Goal: Task Accomplishment & Management: Complete application form

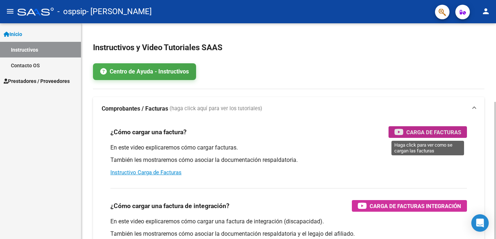
click at [416, 130] on span "Carga de Facturas" at bounding box center [434, 132] width 55 height 9
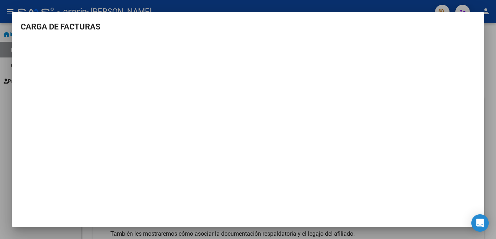
click at [480, 20] on mat-dialog-container "CARGA DE FACTURAS" at bounding box center [248, 119] width 472 height 215
click at [490, 82] on div at bounding box center [248, 119] width 496 height 239
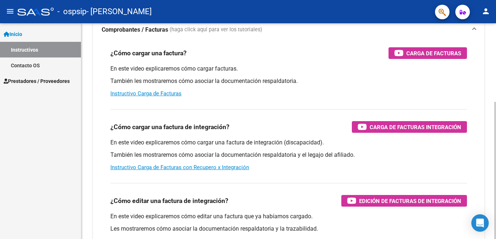
scroll to position [82, 0]
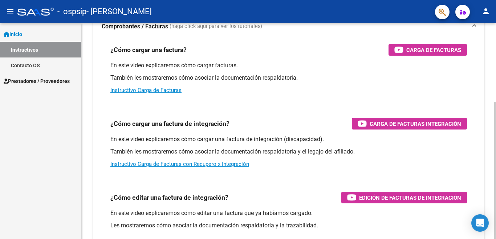
click at [490, 132] on div at bounding box center [496, 170] width 2 height 137
click at [395, 125] on span "Carga de Facturas Integración" at bounding box center [416, 123] width 92 height 9
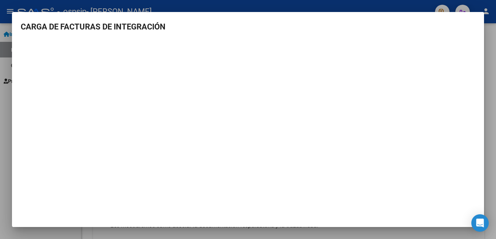
click at [490, 114] on div at bounding box center [248, 119] width 496 height 239
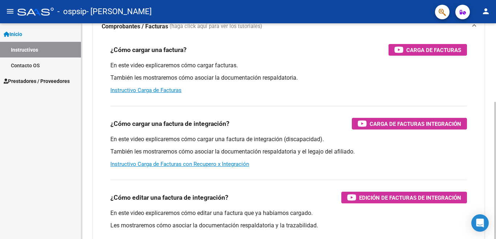
click at [249, 94] on div "¿Cómo cargar una factura? Carga de Facturas En este video explicaremos cómo car…" at bounding box center [289, 69] width 374 height 62
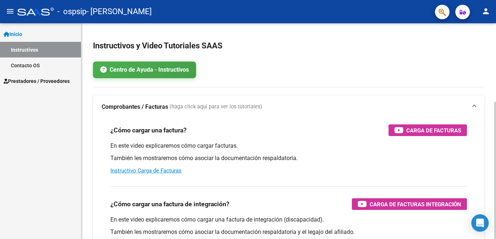
click at [490, 102] on div at bounding box center [496, 170] width 2 height 137
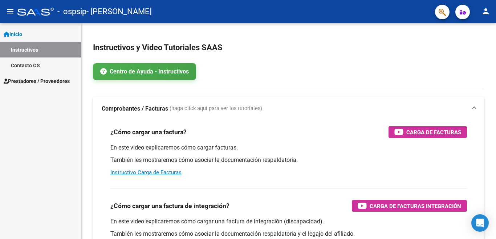
click at [34, 84] on span "Prestadores / Proveedores" at bounding box center [37, 81] width 66 height 8
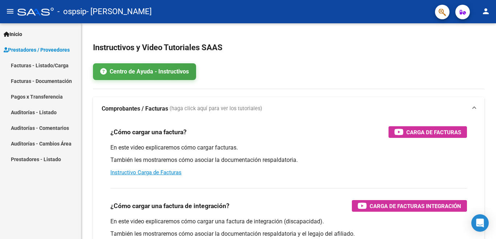
click at [24, 65] on link "Facturas - Listado/Carga" at bounding box center [40, 65] width 81 height 16
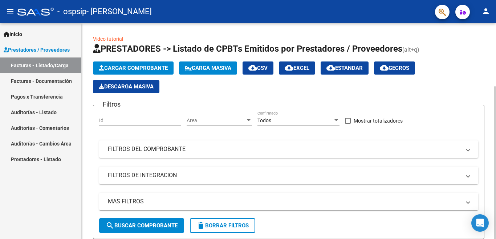
click at [126, 65] on span "Cargar Comprobante" at bounding box center [133, 68] width 69 height 7
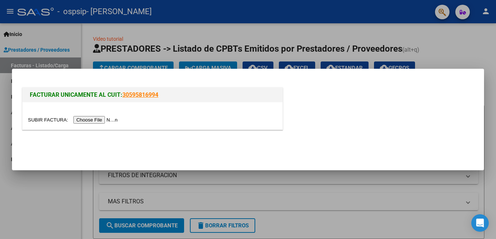
click at [120, 121] on input "file" at bounding box center [74, 120] width 92 height 8
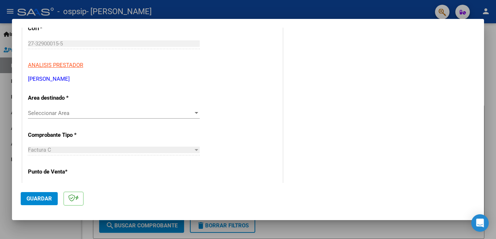
scroll to position [106, 0]
click at [194, 110] on div at bounding box center [196, 112] width 7 height 6
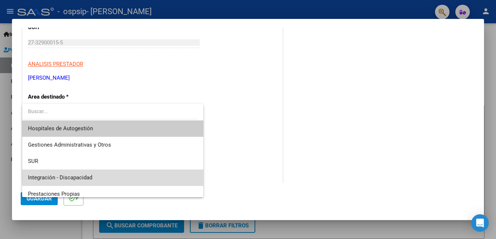
click at [156, 176] on span "Integración - Discapacidad" at bounding box center [113, 177] width 170 height 16
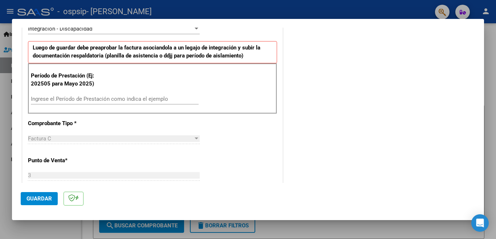
scroll to position [194, 0]
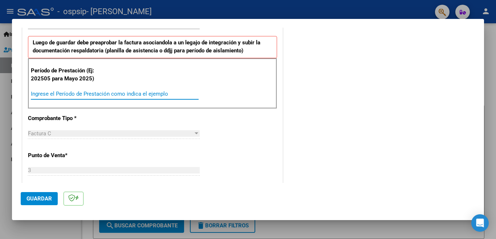
click at [38, 95] on input "Ingrese el Período de Prestación como indica el ejemplo" at bounding box center [115, 93] width 168 height 7
type input "202509"
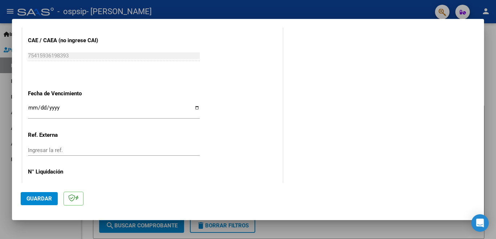
scroll to position [475, 0]
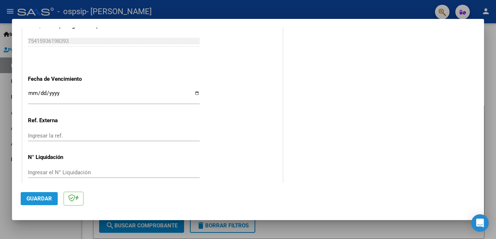
click at [45, 196] on span "Guardar" at bounding box center [39, 198] width 25 height 7
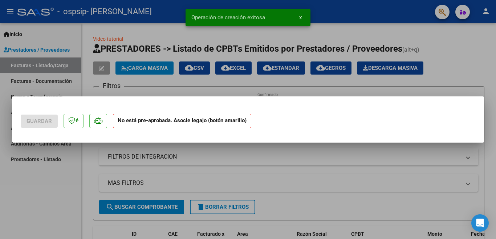
scroll to position [0, 0]
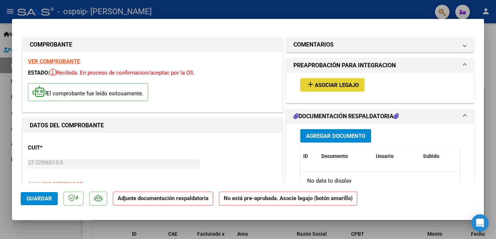
click at [342, 85] on span "Asociar Legajo" at bounding box center [337, 85] width 44 height 7
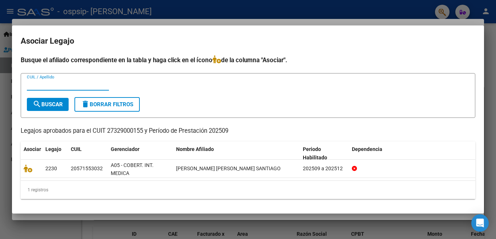
click at [60, 86] on input "CUIL / Apellido" at bounding box center [68, 84] width 82 height 7
type input "s"
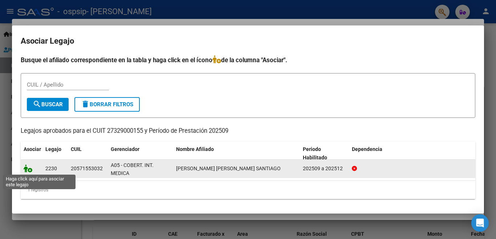
click at [29, 170] on icon at bounding box center [28, 168] width 9 height 8
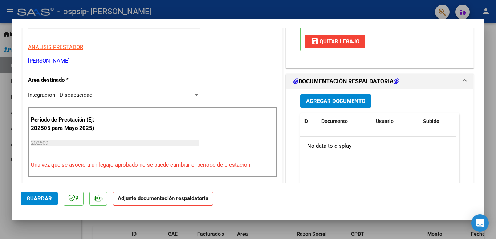
scroll to position [141, 0]
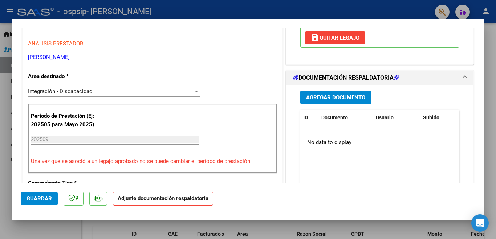
click at [335, 90] on button "Agregar Documento" at bounding box center [336, 96] width 71 height 13
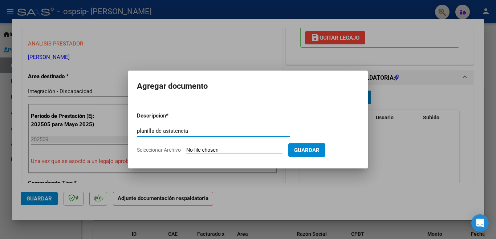
type input "planilla de asistencia"
click at [217, 149] on input "Seleccionar Archivo" at bounding box center [234, 150] width 96 height 7
type input "C:\fakepath\ASISTENCIA MES SEPTIEMBRE.pdf"
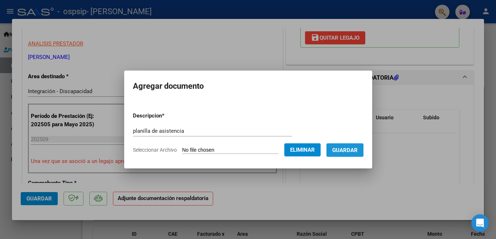
click at [338, 147] on span "Guardar" at bounding box center [345, 150] width 25 height 7
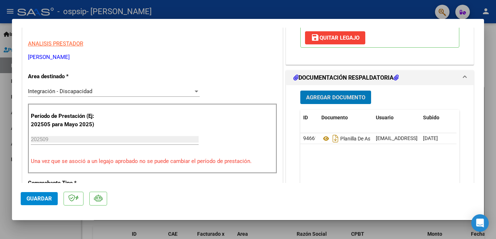
click at [321, 94] on span "Agregar Documento" at bounding box center [335, 97] width 59 height 7
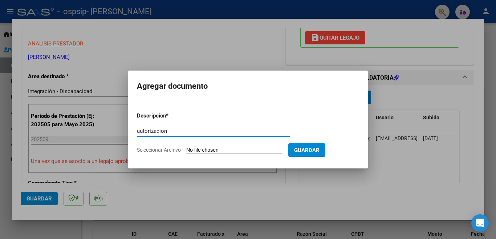
type input "autorizacion"
click at [194, 149] on input "Seleccionar Archivo" at bounding box center [234, 150] width 96 height 7
type input "C:\fakepath\[PERSON_NAME] SANTIAGO MOD.MAESTRA AUTORIZACION 2025 SEGUN RESOLUCI…"
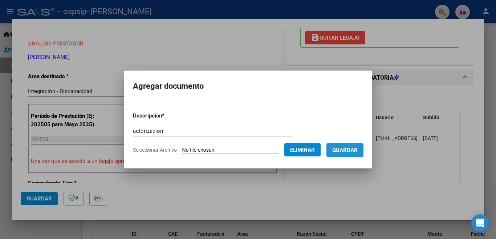
click at [346, 149] on span "Guardar" at bounding box center [345, 150] width 25 height 7
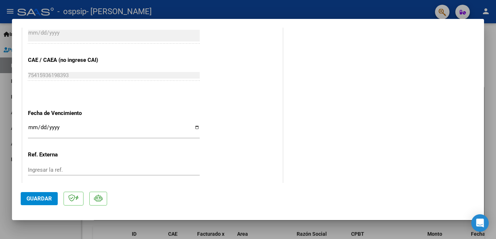
scroll to position [486, 0]
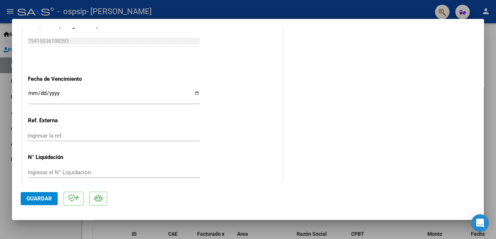
click at [51, 194] on button "Guardar" at bounding box center [39, 198] width 37 height 13
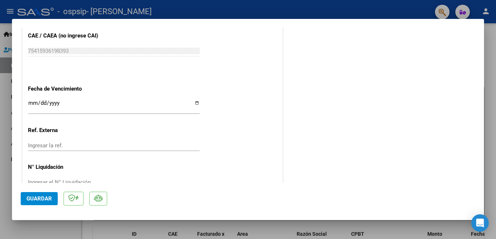
scroll to position [0, 0]
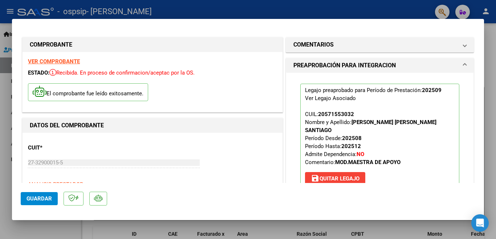
click at [69, 59] on strong "VER COMPROBANTE" at bounding box center [54, 61] width 52 height 7
click at [490, 121] on div at bounding box center [248, 119] width 496 height 239
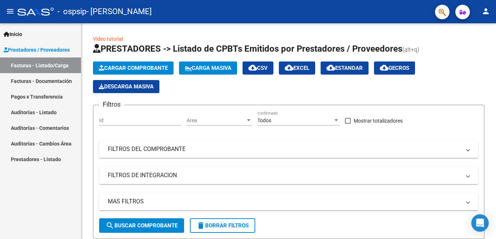
click at [486, 12] on mat-icon "person" at bounding box center [486, 11] width 9 height 9
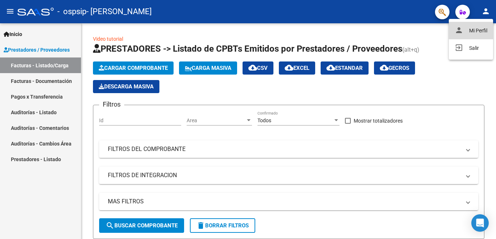
click at [478, 27] on button "person Mi Perfil" at bounding box center [471, 30] width 44 height 17
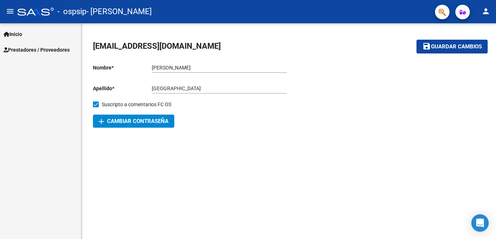
click at [16, 33] on span "Inicio" at bounding box center [13, 34] width 19 height 8
click at [22, 78] on span "Prestadores / Proveedores" at bounding box center [37, 81] width 66 height 8
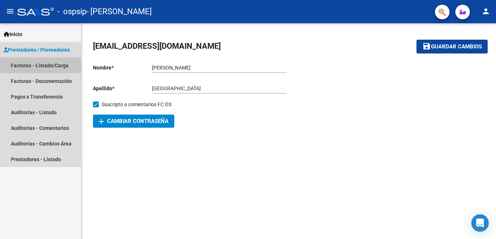
click at [46, 63] on link "Facturas - Listado/Carga" at bounding box center [40, 65] width 81 height 16
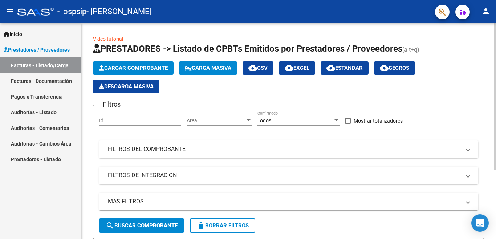
click at [466, 47] on h1 "PRESTADORES -> Listado de CPBTs Emitidos por Prestadores / Proveedores (alt+q)" at bounding box center [289, 49] width 392 height 13
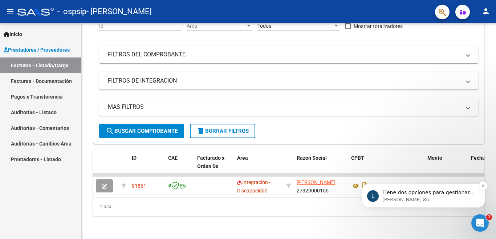
click at [453, 197] on p "[PERSON_NAME] 8h" at bounding box center [430, 199] width 94 height 7
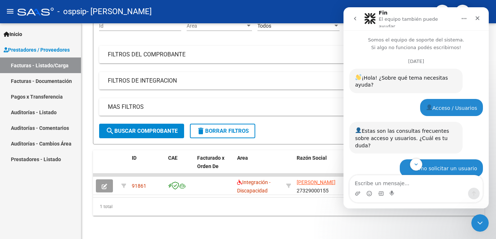
scroll to position [39, 0]
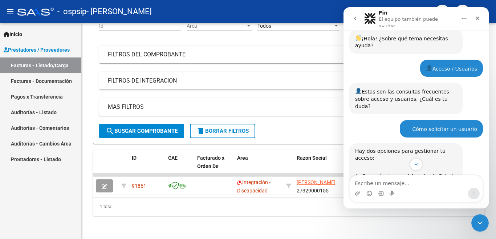
click at [439, 184] on textarea "Escribe un mensaje..." at bounding box center [416, 181] width 133 height 12
click at [359, 184] on textarea "mchas gracis" at bounding box center [416, 181] width 133 height 12
click at [390, 184] on textarea "muchas gracis" at bounding box center [416, 181] width 133 height 12
type textarea "muchas gracias! a solucionaron"
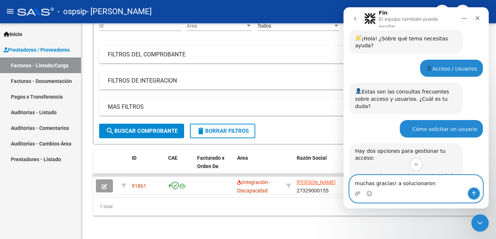
click at [473, 191] on icon "Enviar un mensaje…" at bounding box center [474, 193] width 6 height 6
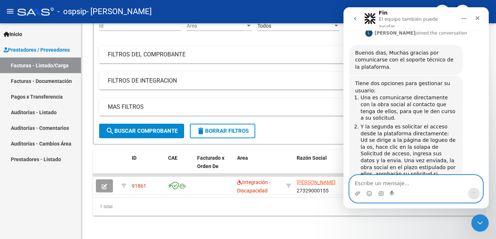
scroll to position [964, 0]
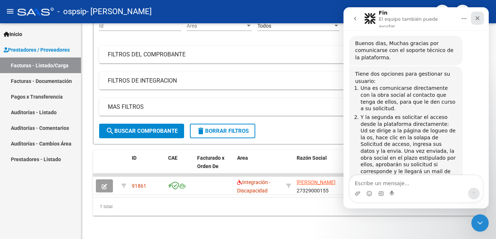
click at [480, 20] on div "Cerrar" at bounding box center [477, 18] width 13 height 13
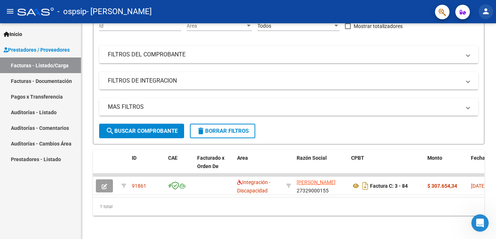
click at [489, 10] on mat-icon "person" at bounding box center [486, 11] width 9 height 9
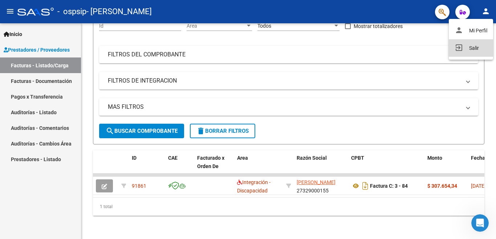
click at [467, 50] on button "exit_to_app Salir" at bounding box center [471, 47] width 44 height 17
